Goal: Check status

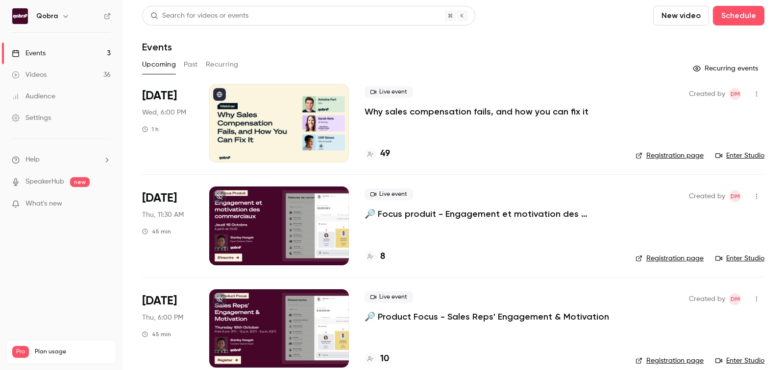
click at [382, 150] on h4 "49" at bounding box center [385, 153] width 10 height 13
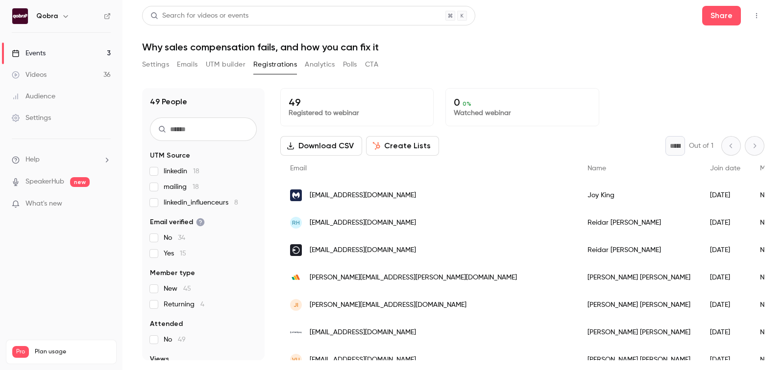
click at [369, 195] on span "[EMAIL_ADDRESS][DOMAIN_NAME]" at bounding box center [363, 196] width 106 height 10
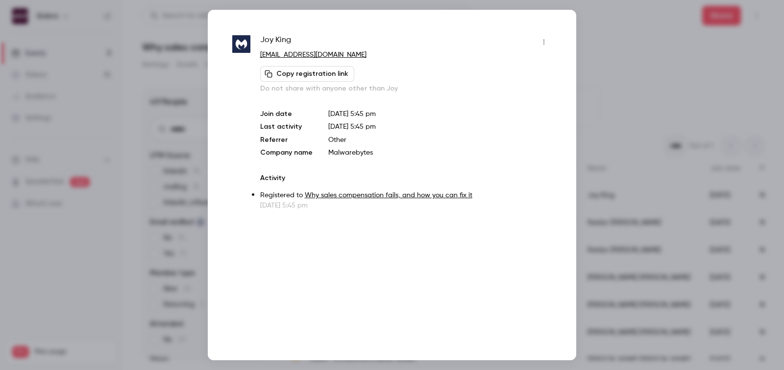
click at [676, 120] on div at bounding box center [392, 185] width 784 height 370
